Goal: Information Seeking & Learning: Find specific fact

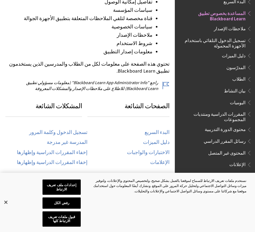
scroll to position [175, 0]
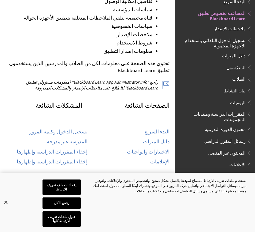
click at [79, 129] on link "تسجيل الدخول وكلمة المرور" at bounding box center [58, 132] width 58 height 6
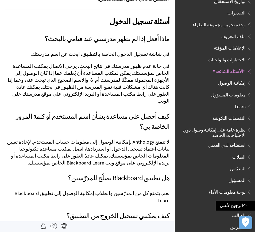
scroll to position [256, 0]
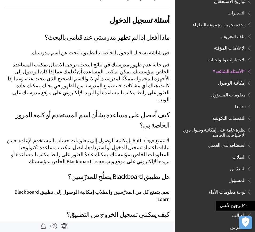
scroll to position [256, 0]
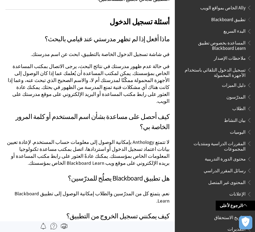
click at [247, 207] on span at bounding box center [245, 205] width 4 height 4
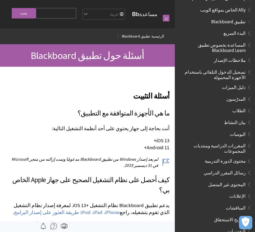
scroll to position [23, 0]
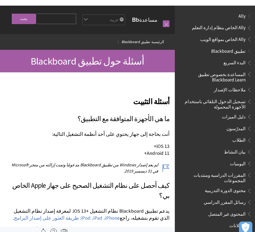
scroll to position [242, 0]
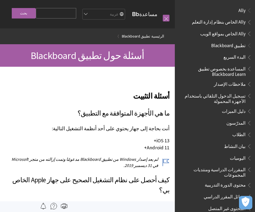
scroll to position [269, 0]
